Goal: Information Seeking & Learning: Learn about a topic

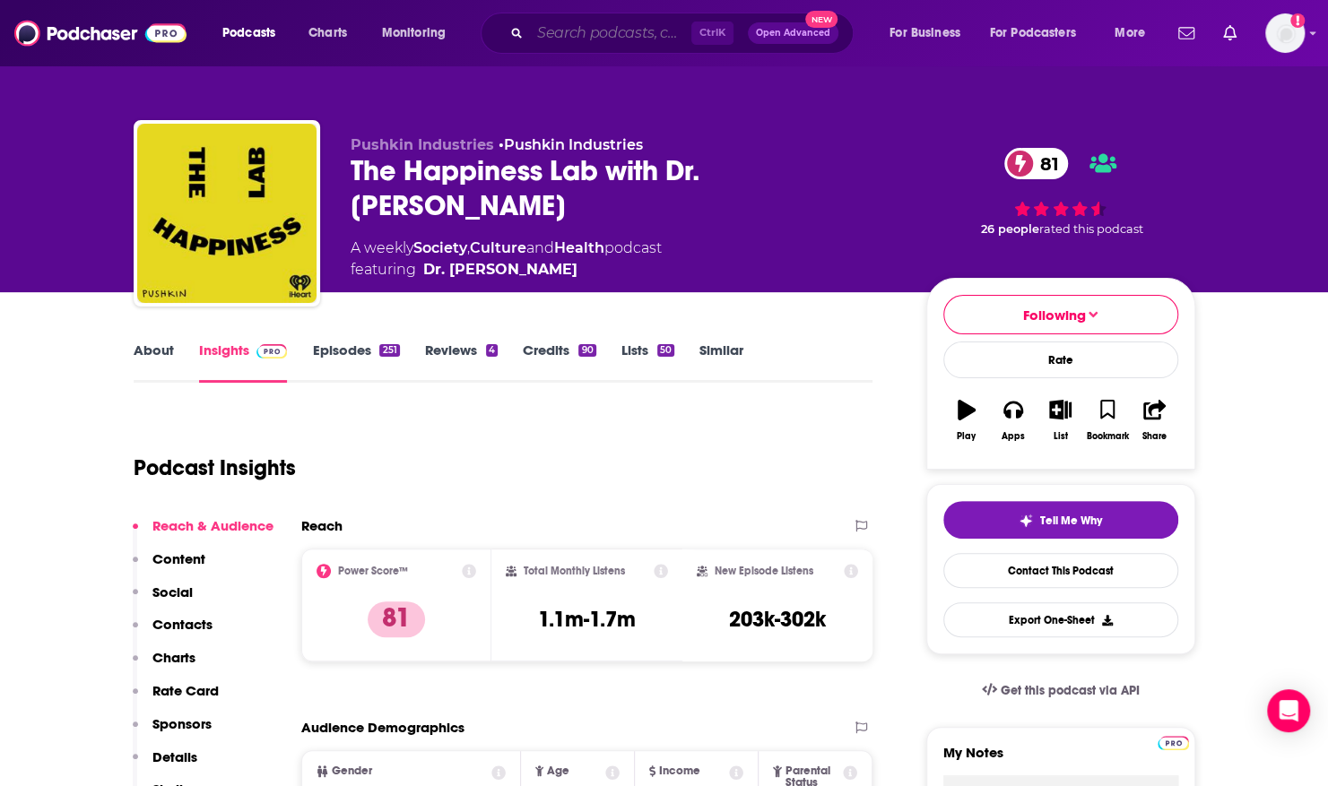
click at [603, 38] on input "Search podcasts, credits, & more..." at bounding box center [610, 33] width 161 height 29
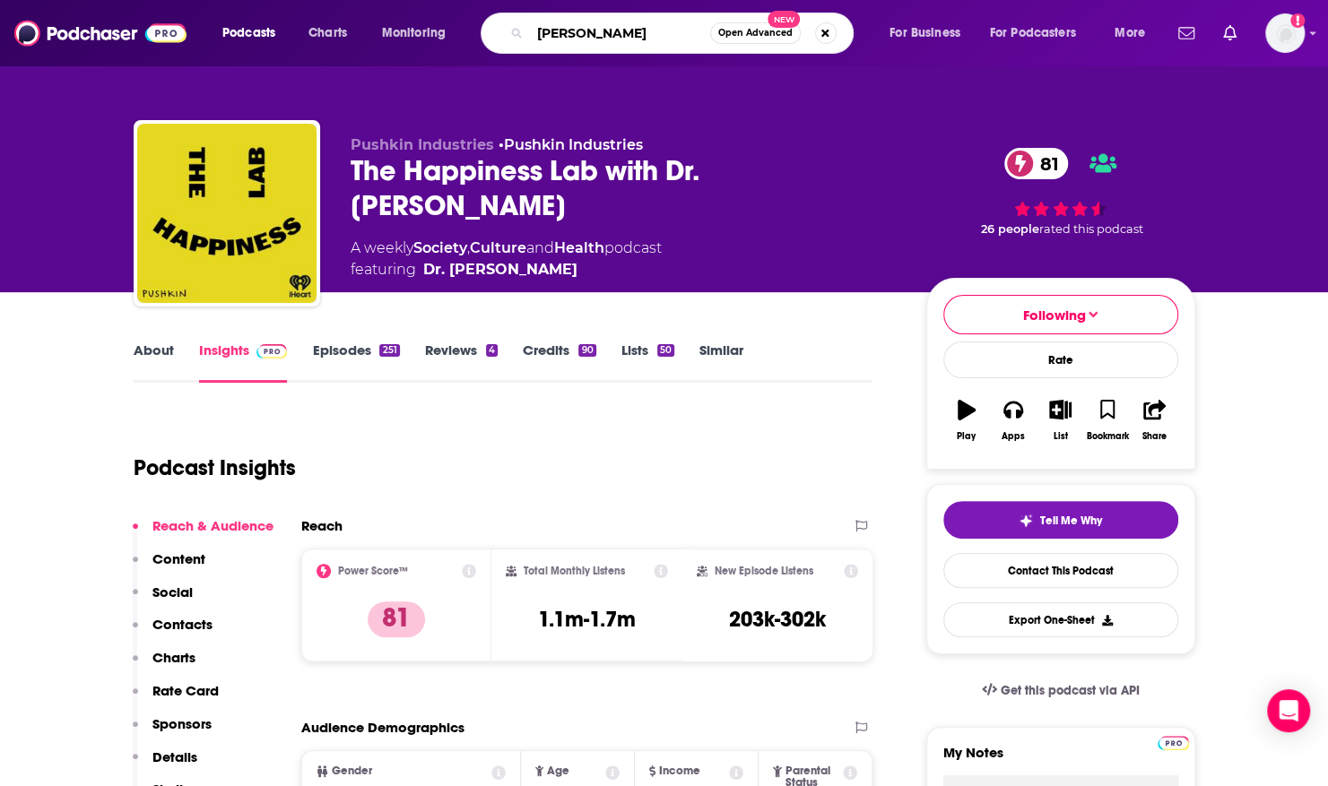
type input "[PERSON_NAME]"
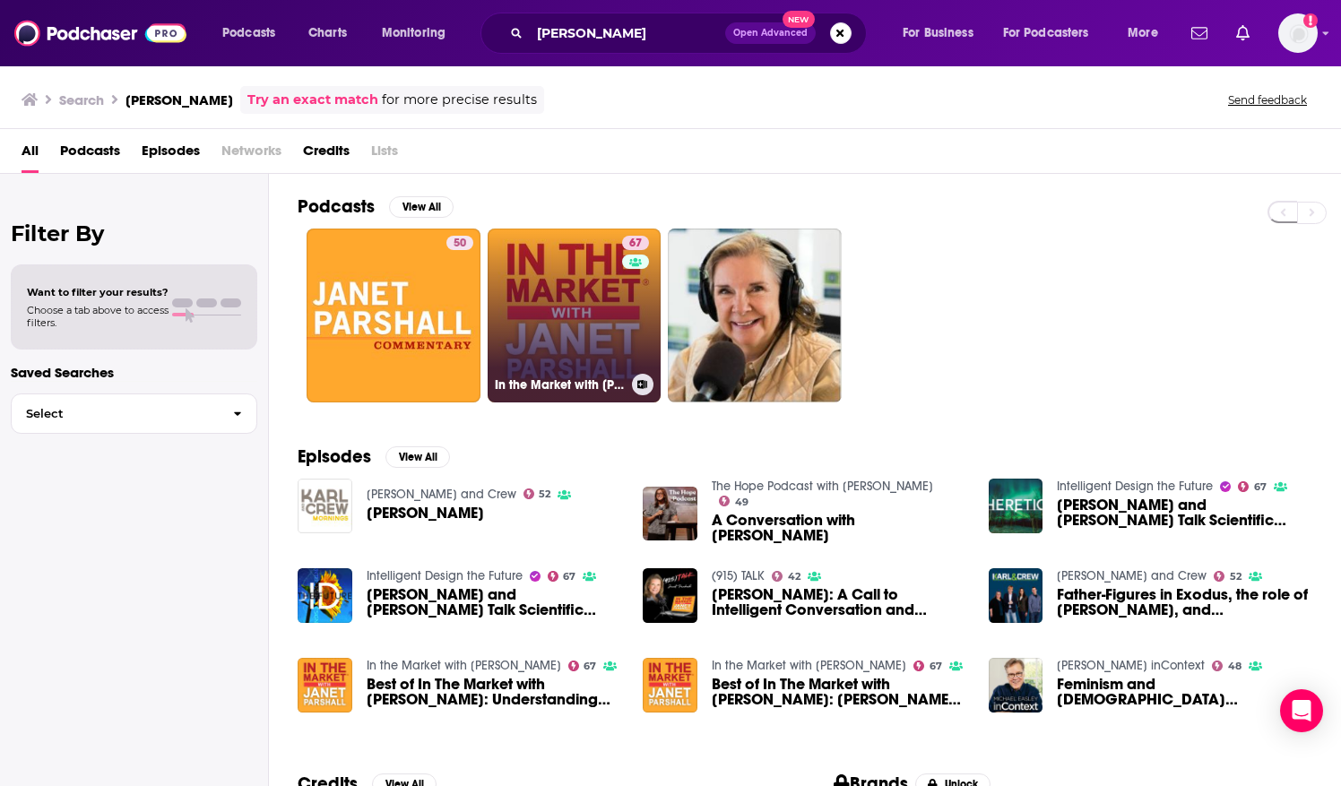
click at [515, 288] on link "67 In the Market with [PERSON_NAME]" at bounding box center [575, 316] width 174 height 174
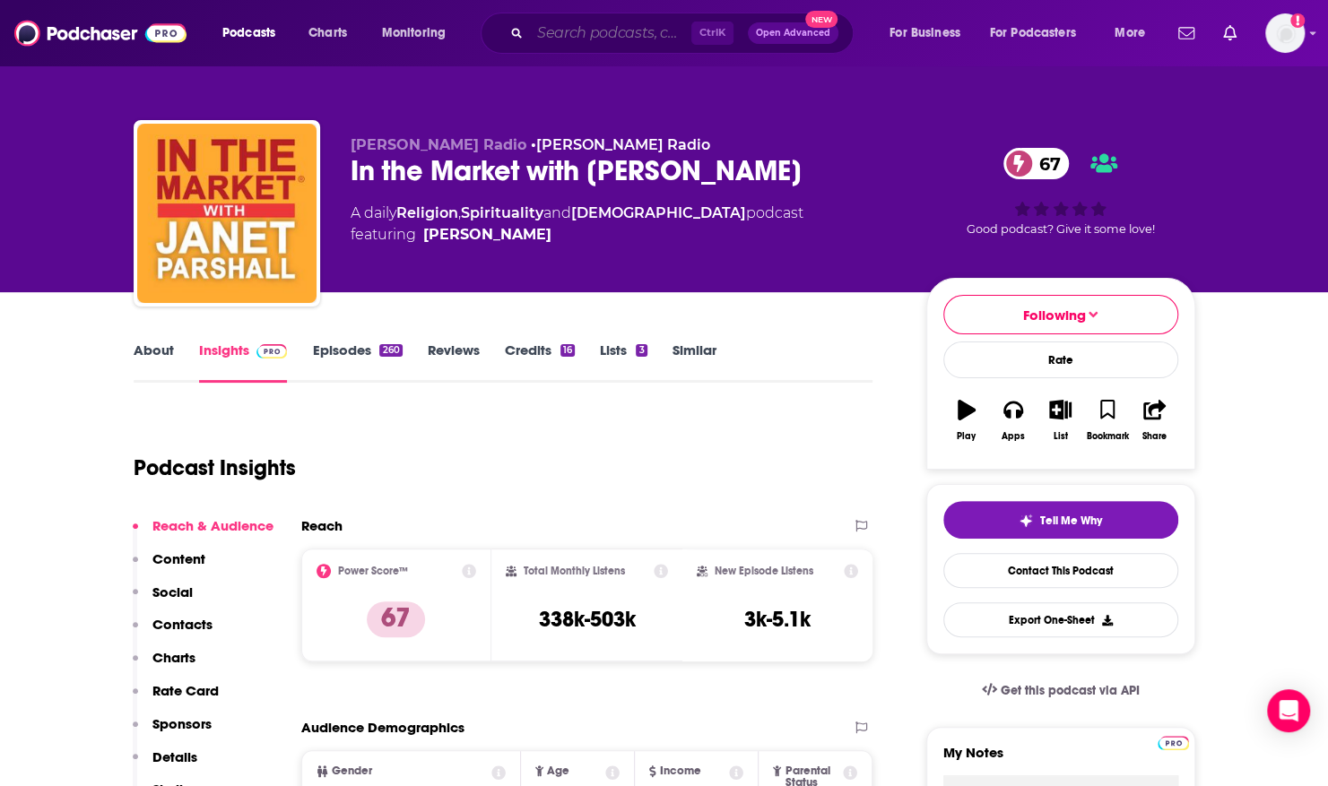
click at [592, 30] on input "Search podcasts, credits, & more..." at bounding box center [610, 33] width 161 height 29
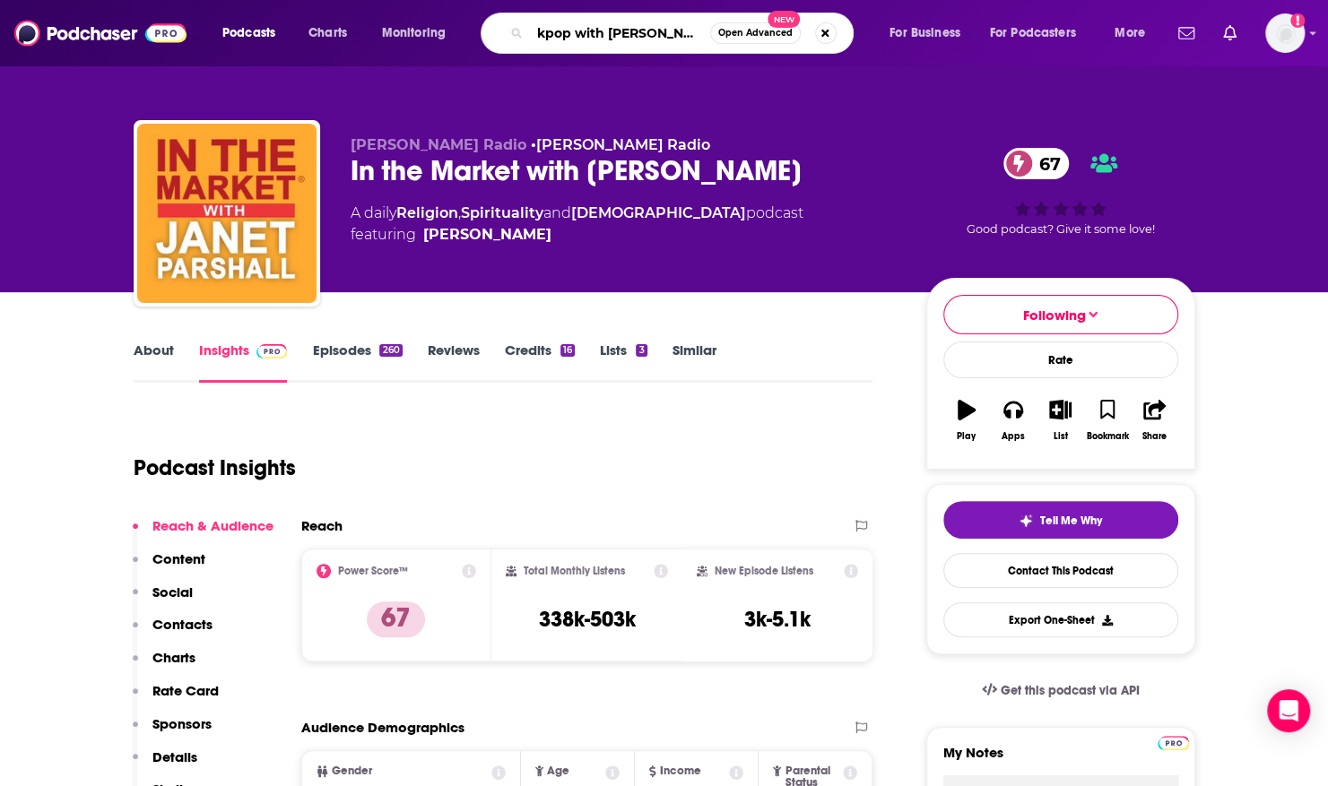
type input "kpop with pop"
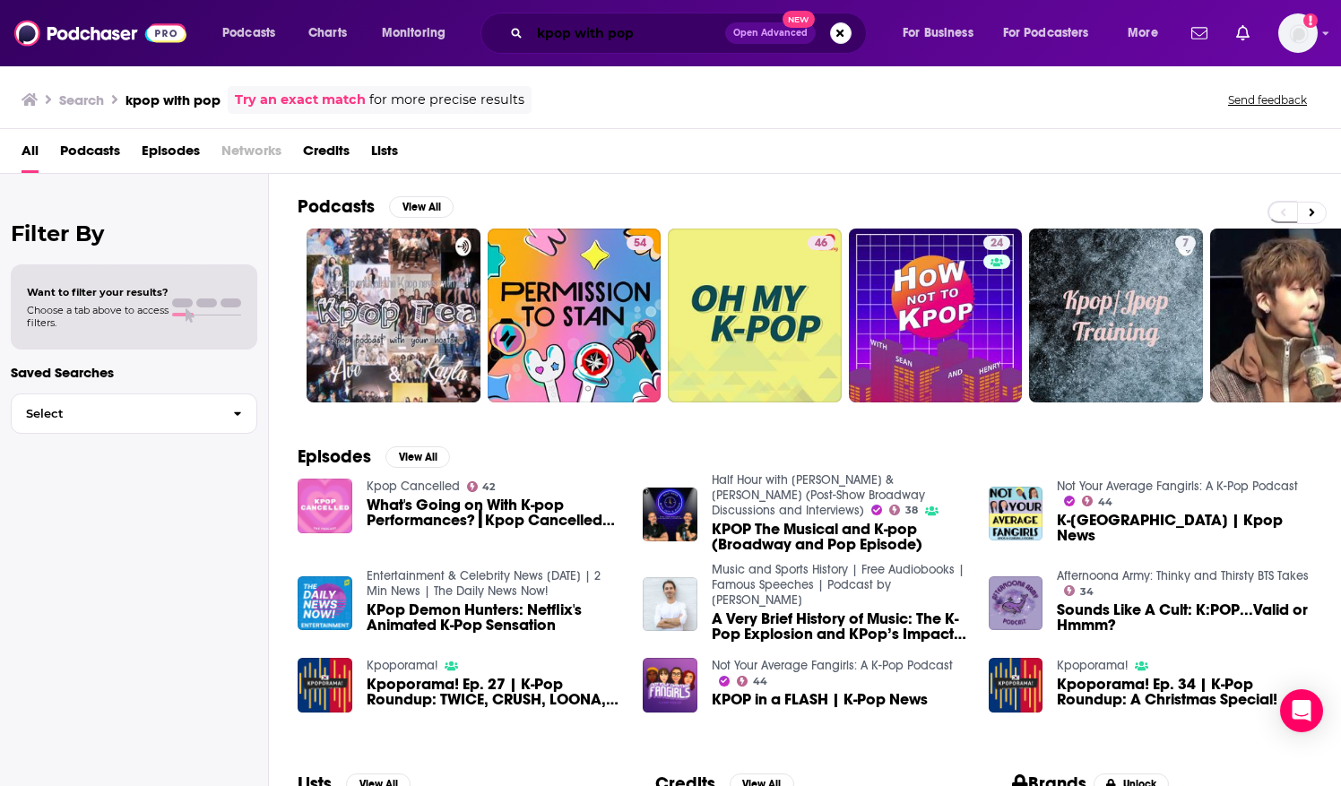
click at [640, 23] on input "kpop with pop" at bounding box center [627, 33] width 195 height 29
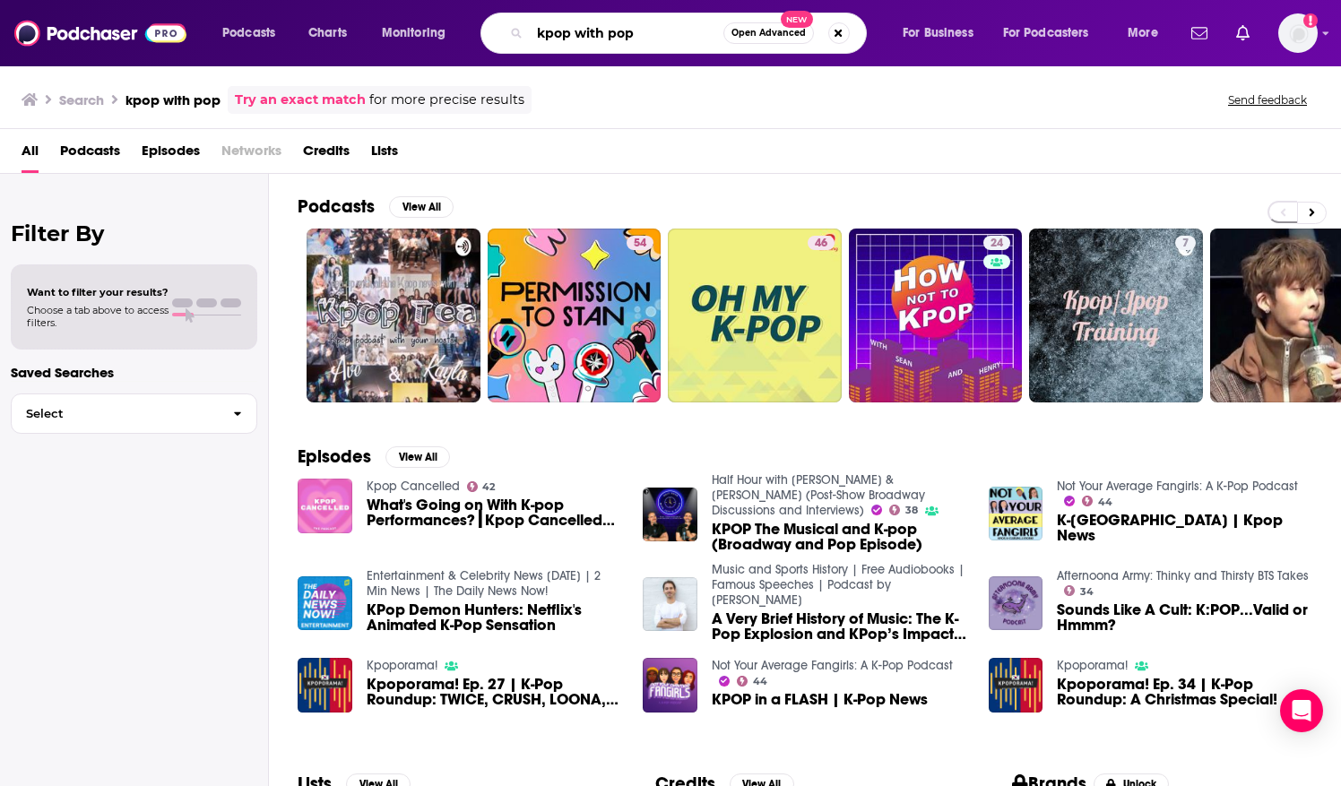
click at [637, 30] on input "kpop with pop" at bounding box center [627, 33] width 194 height 29
type input "k-pop with pop"
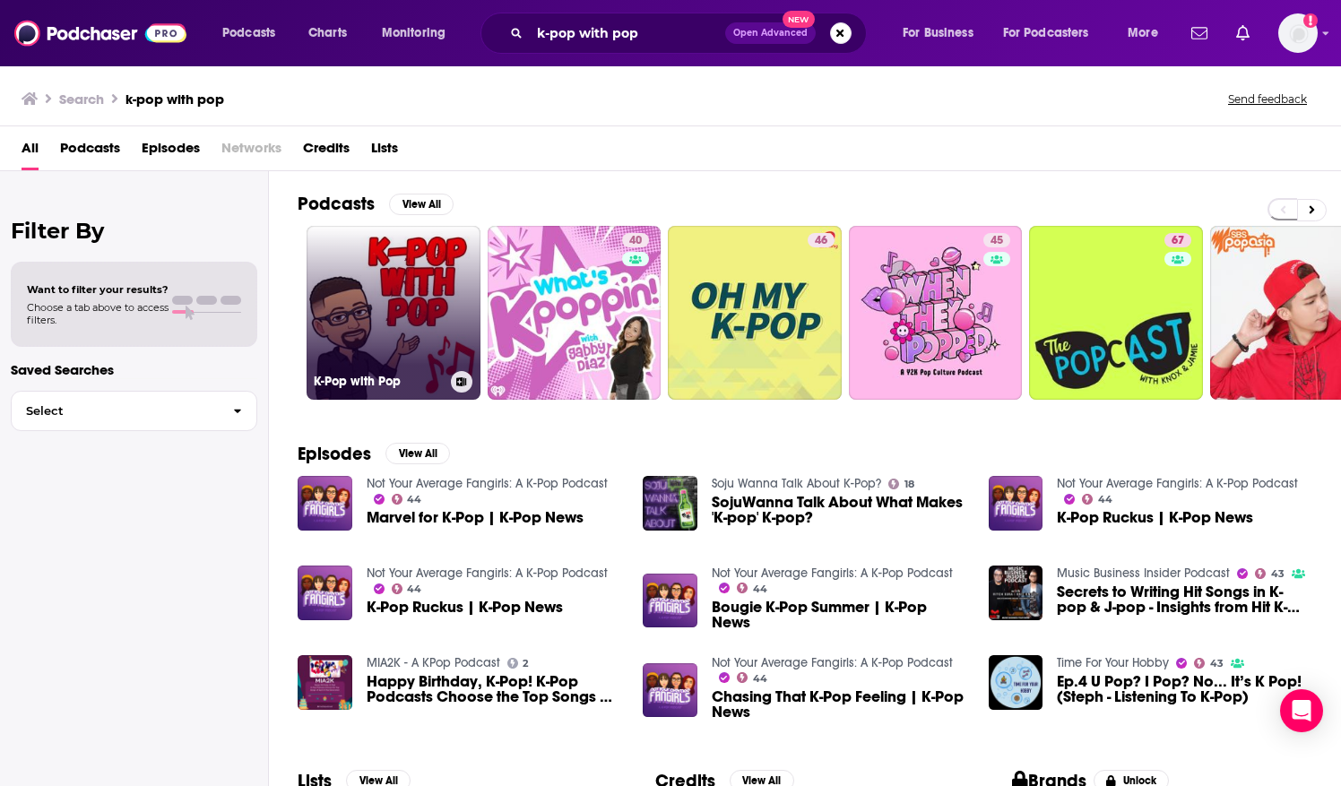
click at [365, 275] on link "K-Pop with Pop" at bounding box center [394, 313] width 174 height 174
